Goal: Check status: Check status

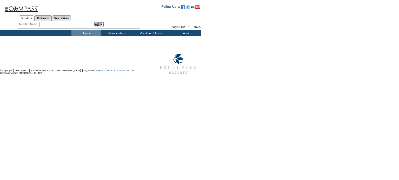
click at [80, 22] on input "text" at bounding box center [66, 24] width 54 height 5
paste input "Scoggins"
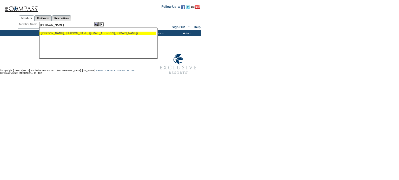
click at [90, 33] on div "Scoggins , Alan (alanscoggins@sbcglobal.net)" at bounding box center [98, 33] width 114 height 3
type input "Scoggins, Alan (alanscoggins@sbcglobal.net)"
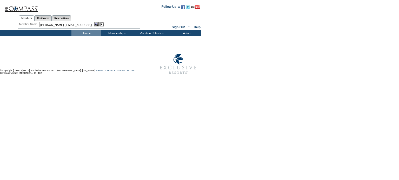
click at [103, 25] on img at bounding box center [101, 24] width 4 height 4
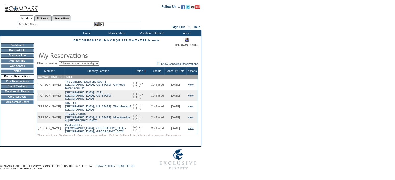
click at [189, 130] on link "view" at bounding box center [190, 128] width 5 height 3
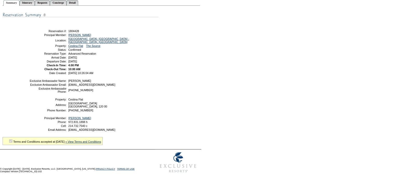
scroll to position [60, 0]
drag, startPoint x: 105, startPoint y: 132, endPoint x: 68, endPoint y: 132, distance: 36.9
click at [68, 132] on table "Exclusive Ambassador Name: [PERSON_NAME] Exclusive Ambassador Email: [EMAIL_ADD…" at bounding box center [94, 106] width 130 height 54
copy span "[EMAIL_ADDRESS][DOMAIN_NAME]"
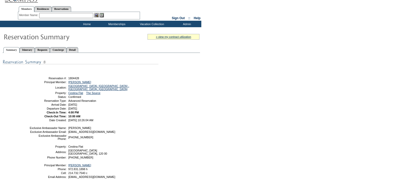
click at [195, 127] on div "Share With Family and Friends Share via Email Share Reservation Information Ple…" at bounding box center [101, 122] width 197 height 133
click at [78, 49] on link "Detail" at bounding box center [72, 49] width 12 height 5
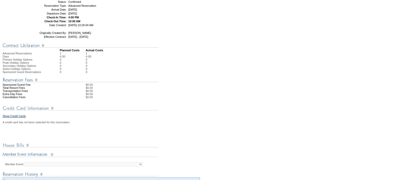
scroll to position [86, 0]
